Goal: Check status: Check status

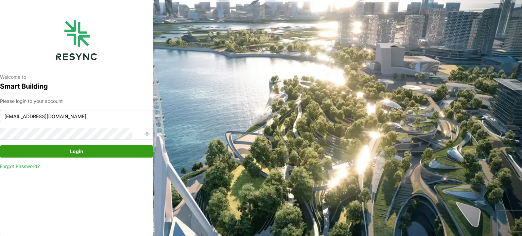
click at [78, 151] on span "Login" at bounding box center [76, 152] width 13 height 12
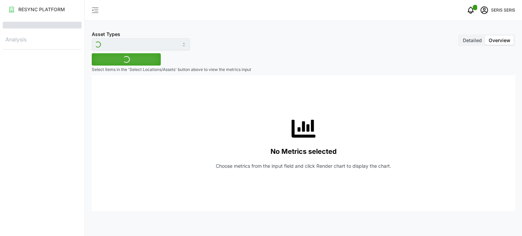
type input "Inverter"
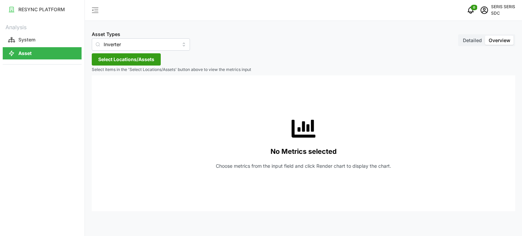
click at [140, 57] on span "Select Locations/Assets" at bounding box center [126, 60] width 56 height 12
click at [109, 90] on span "Select SDC-1" at bounding box center [109, 90] width 4 height 4
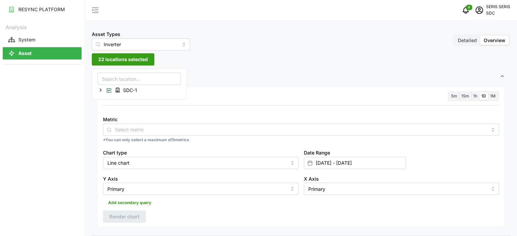
drag, startPoint x: 226, startPoint y: 64, endPoint x: 229, endPoint y: 69, distance: 6.2
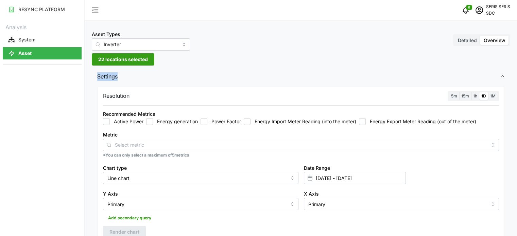
click at [149, 119] on input "Energy generation" at bounding box center [149, 121] width 7 height 7
checkbox input "true"
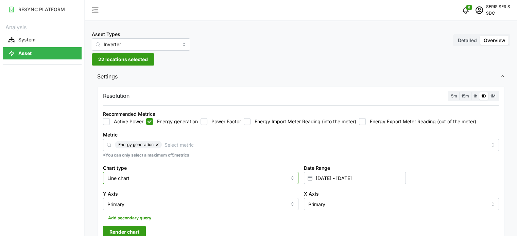
drag, startPoint x: 152, startPoint y: 179, endPoint x: 154, endPoint y: 183, distance: 4.3
click at [154, 180] on input "Line chart" at bounding box center [200, 178] width 195 height 12
click at [156, 205] on div "Bar chart" at bounding box center [201, 206] width 192 height 12
type input "Bar chart"
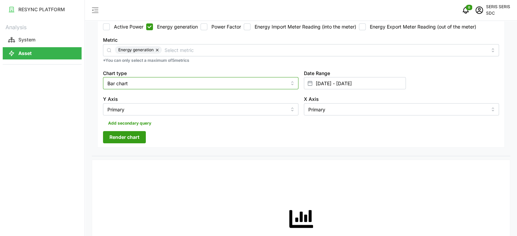
scroll to position [136, 0]
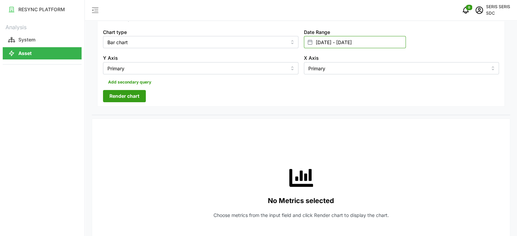
click at [367, 41] on input "[DATE] - [DATE]" at bounding box center [355, 42] width 102 height 12
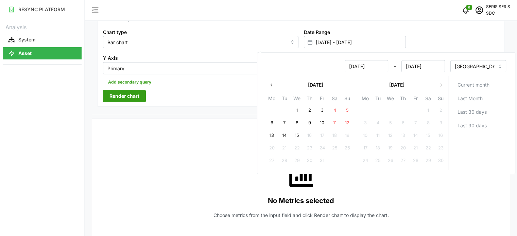
click at [284, 136] on button "14" at bounding box center [284, 136] width 12 height 12
type input "[DATE] - [DATE]"
type input "[DATE]"
click at [284, 136] on button "14" at bounding box center [284, 136] width 12 height 12
type input "[DATE] - [DATE]"
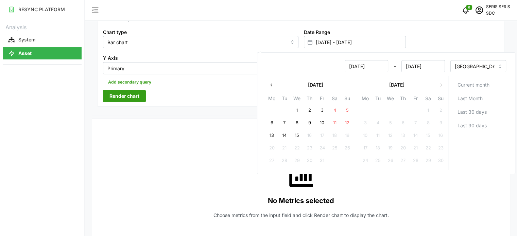
type input "[DATE]"
drag, startPoint x: 200, startPoint y: 103, endPoint x: 145, endPoint y: 96, distance: 54.8
click at [199, 103] on div "Resolution 5m 15m 1h 1D 1M Recommended Metrics Active Power Energy generation P…" at bounding box center [301, 29] width 408 height 156
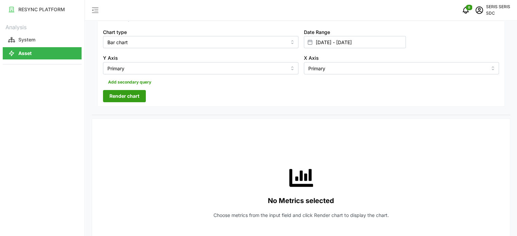
click at [136, 96] on span "Render chart" at bounding box center [124, 96] width 30 height 12
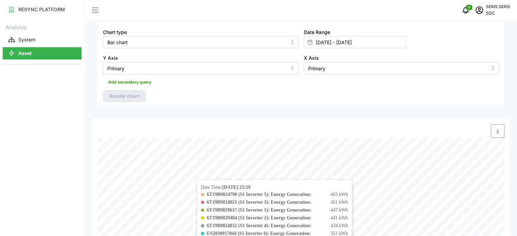
scroll to position [205, 0]
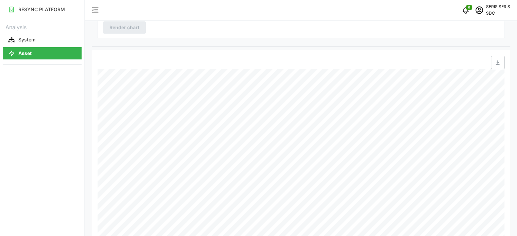
click at [496, 64] on icon "button" at bounding box center [497, 62] width 5 height 5
